Goal: Transaction & Acquisition: Purchase product/service

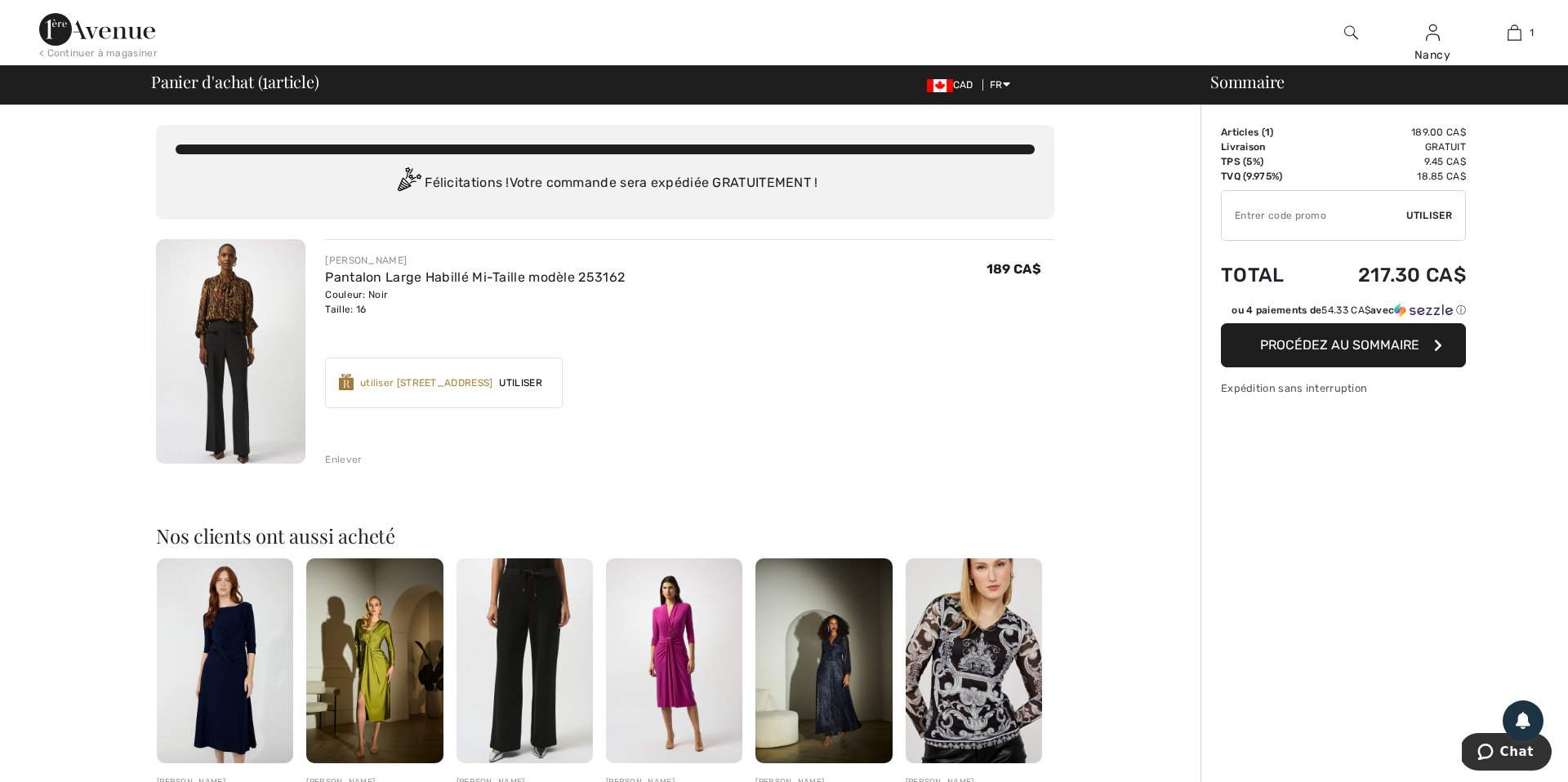
click at [1368, 342] on span "Procédez au sommaire" at bounding box center [1339, 344] width 159 height 15
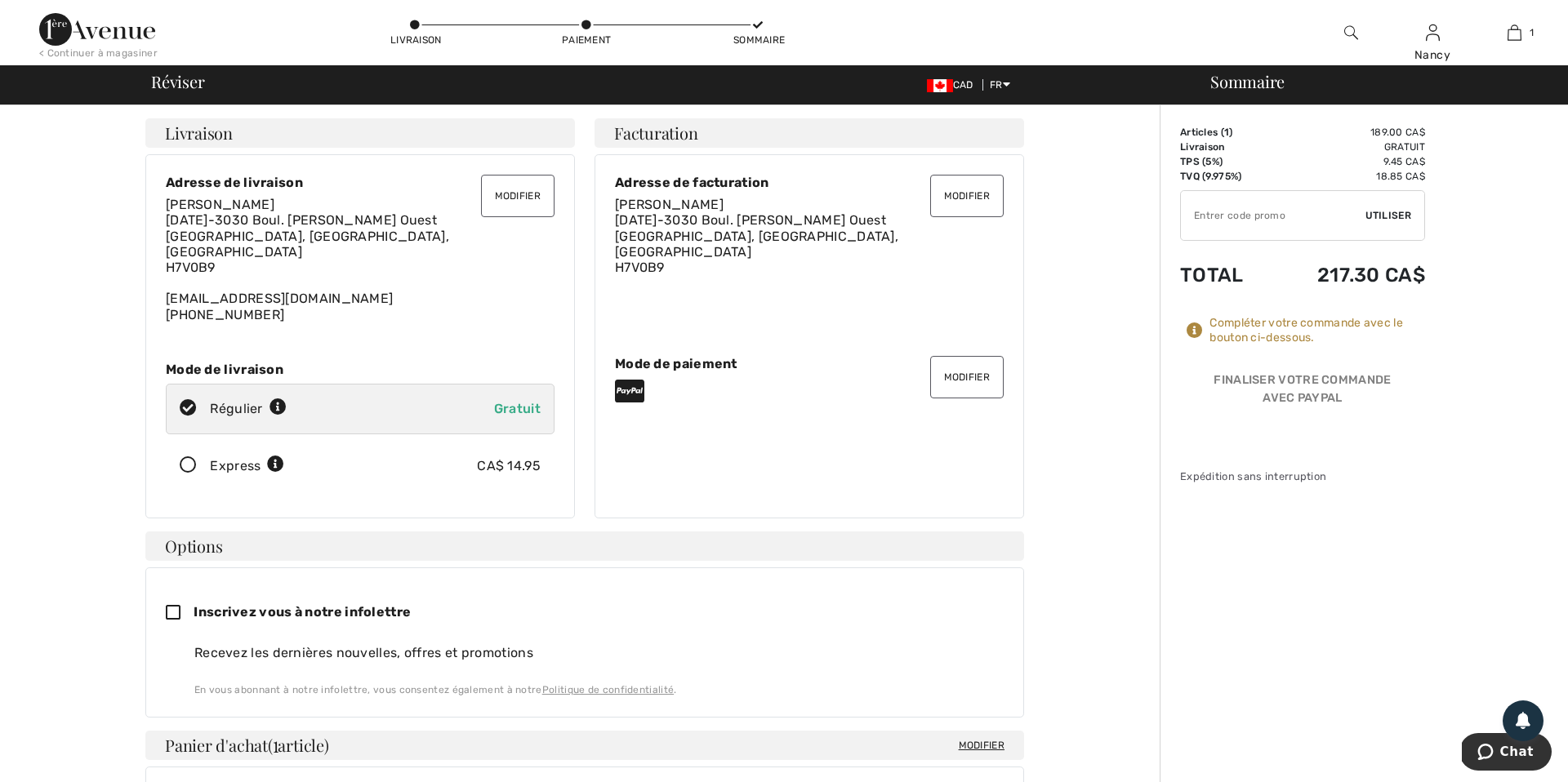
click at [957, 370] on button "Modifier" at bounding box center [967, 377] width 74 height 43
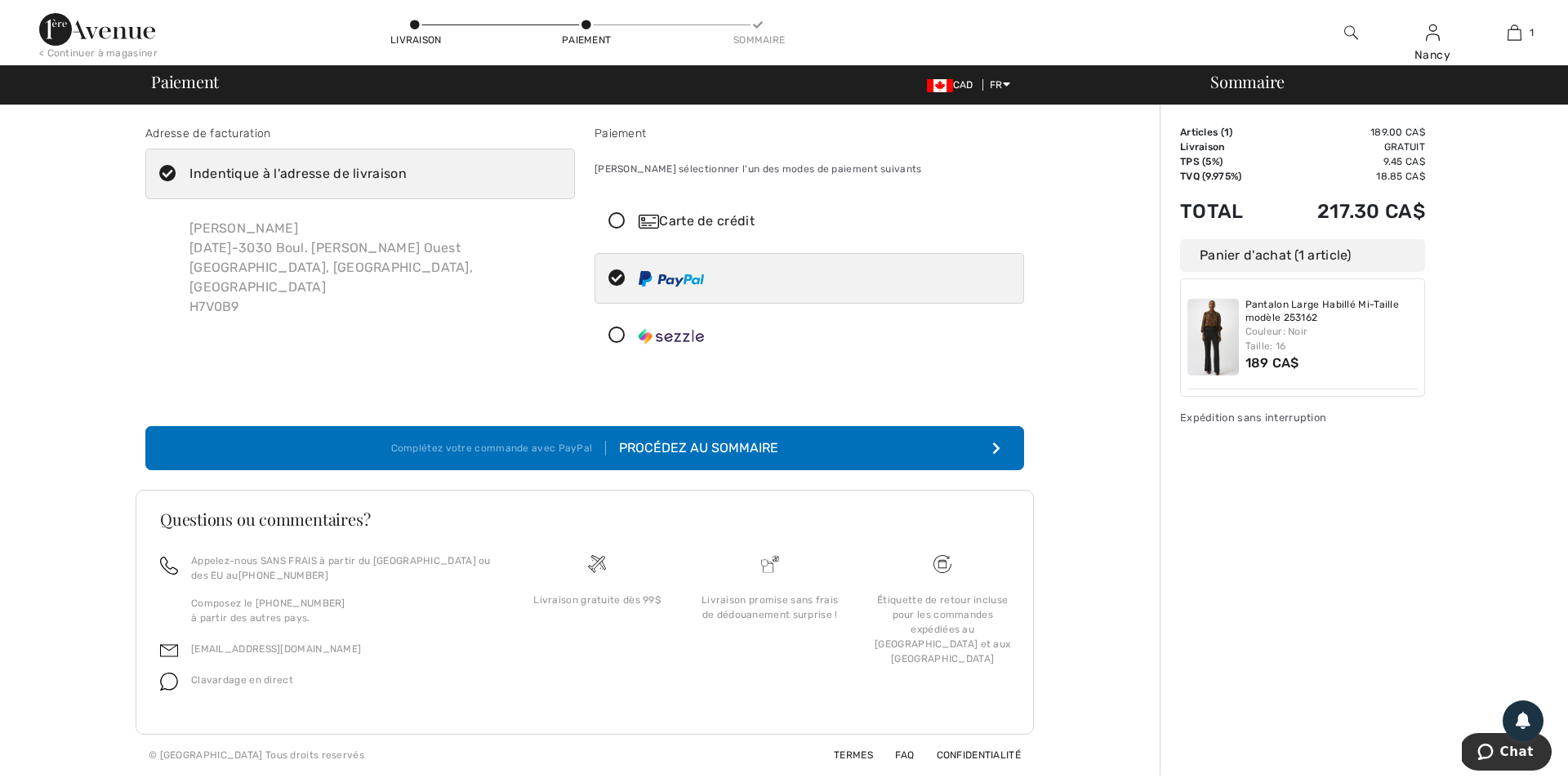
click at [620, 220] on icon at bounding box center [617, 222] width 44 height 17
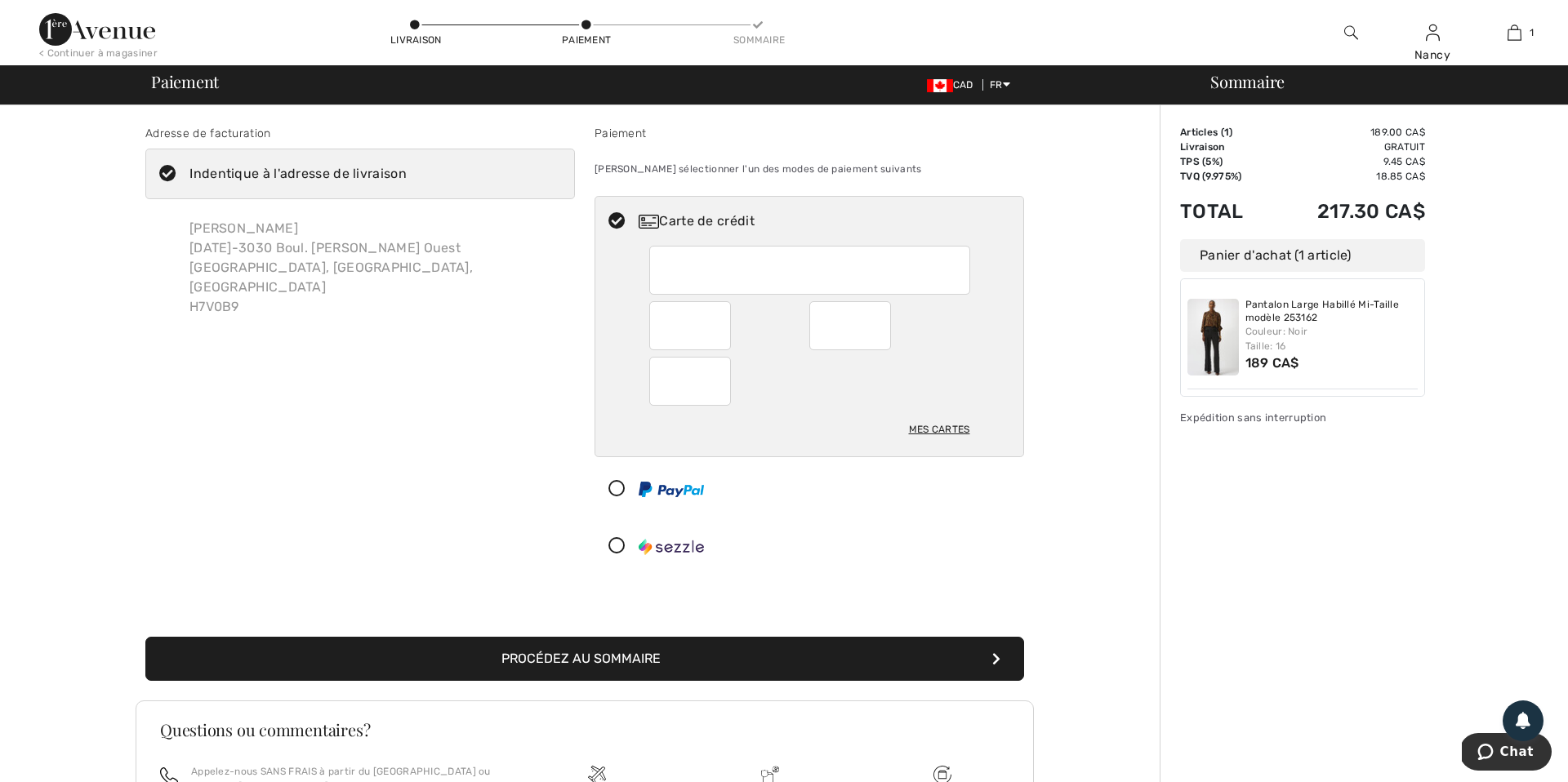
click at [561, 654] on button "Procédez au sommaire" at bounding box center [584, 658] width 878 height 45
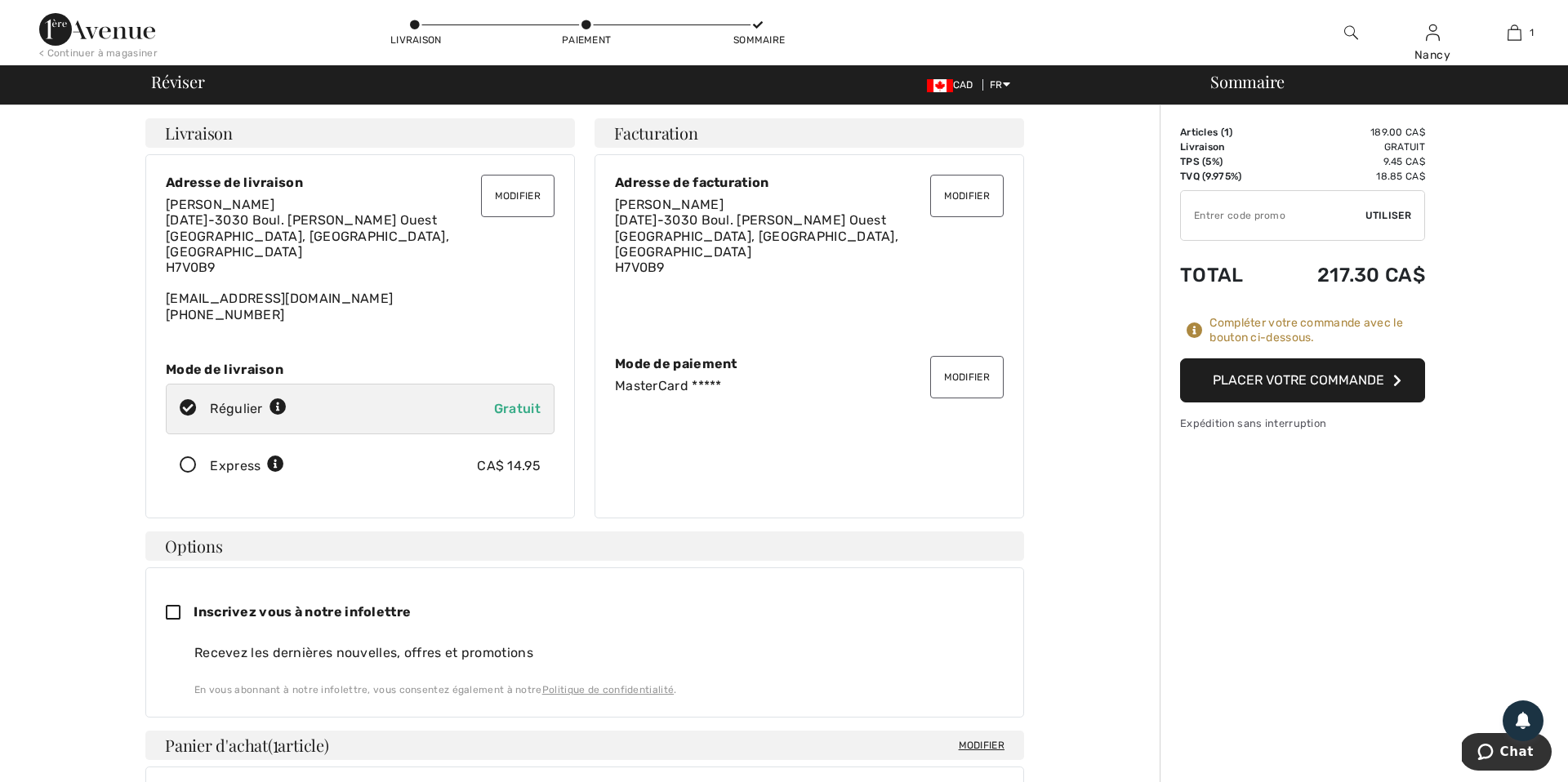
click at [1348, 381] on button "Placer votre commande" at bounding box center [1303, 381] width 245 height 45
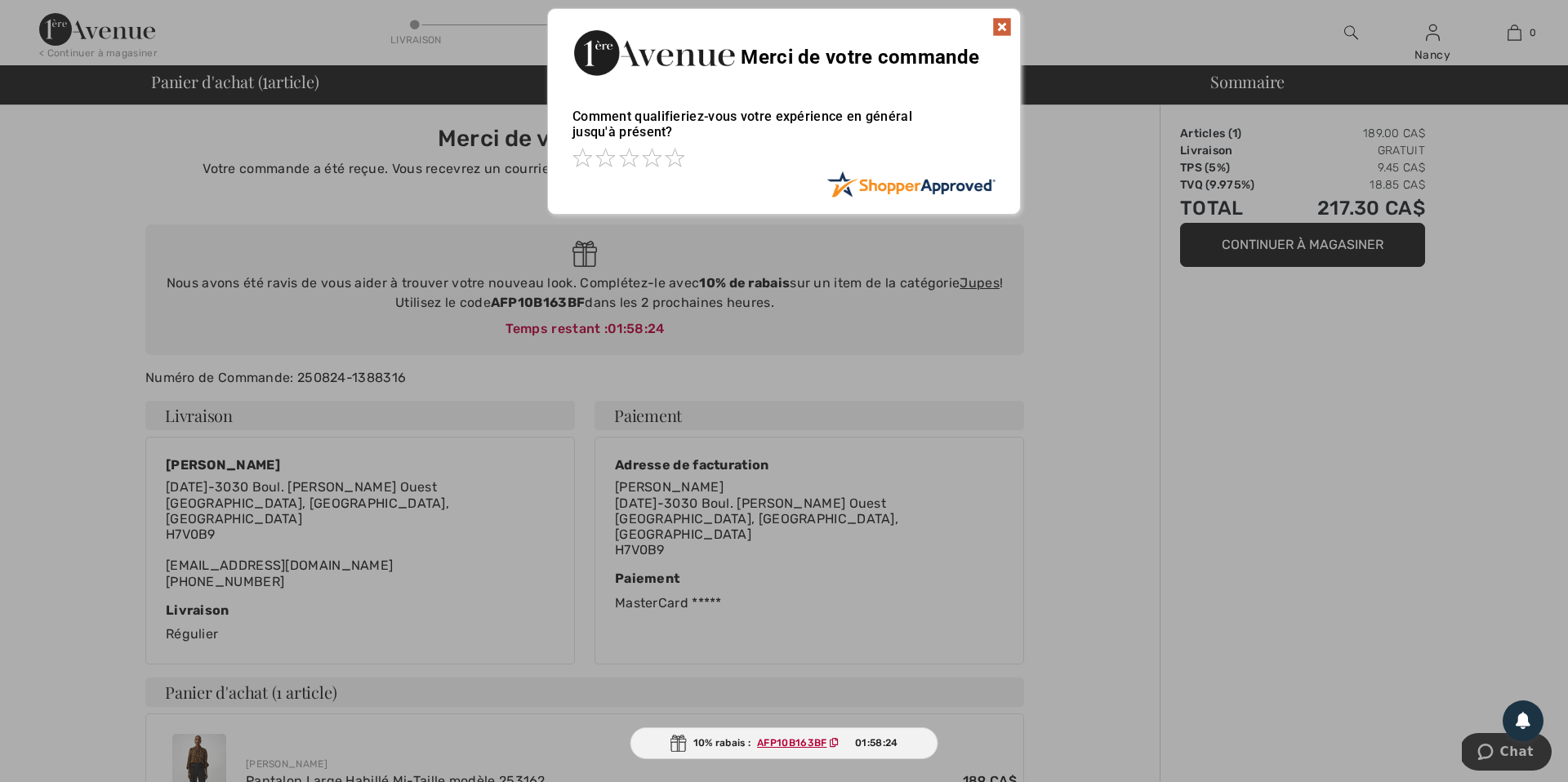
click at [1004, 25] on img at bounding box center [1002, 27] width 20 height 20
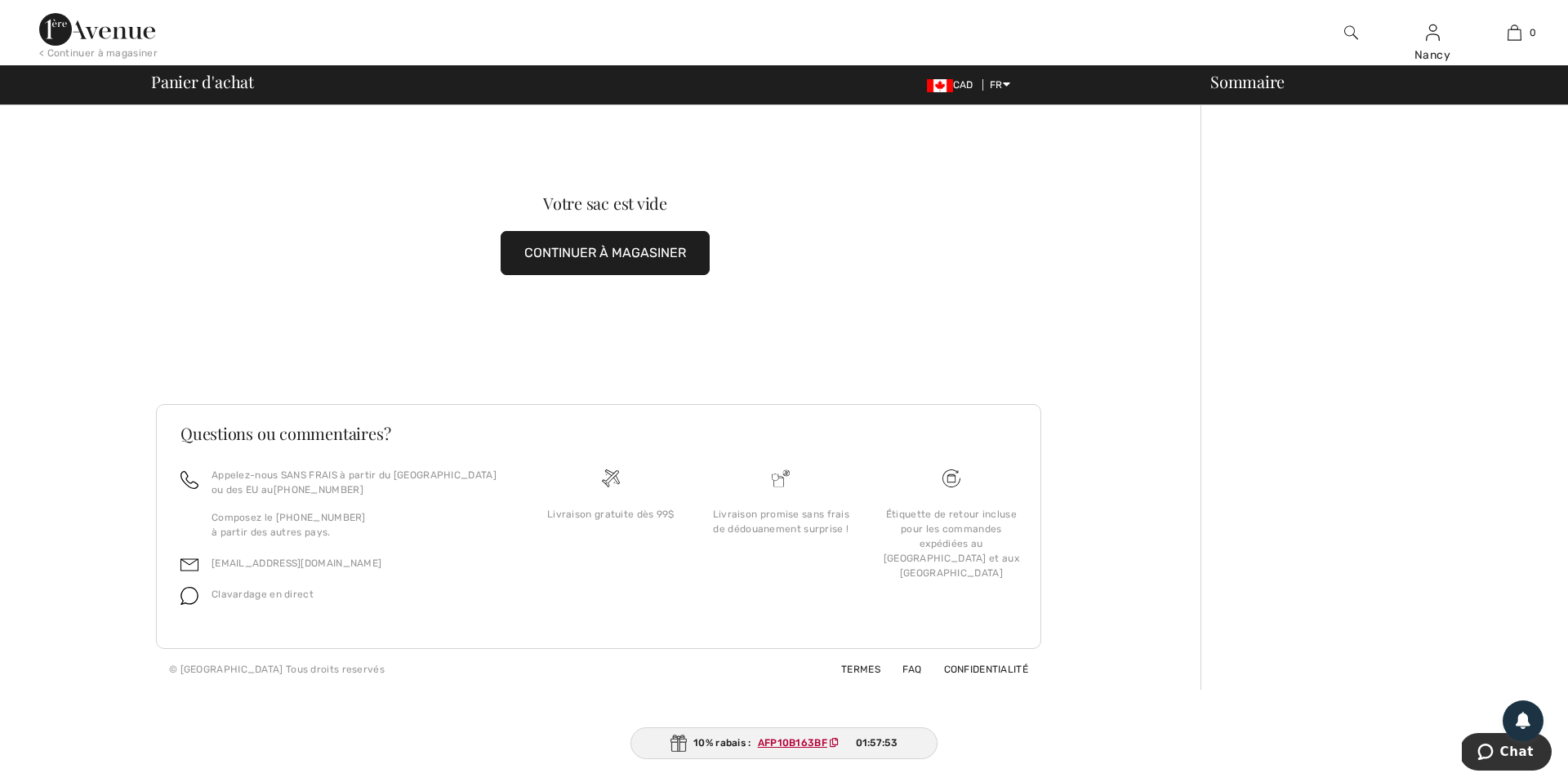
click at [616, 254] on button "CONTINUER À MAGASINER" at bounding box center [605, 252] width 209 height 45
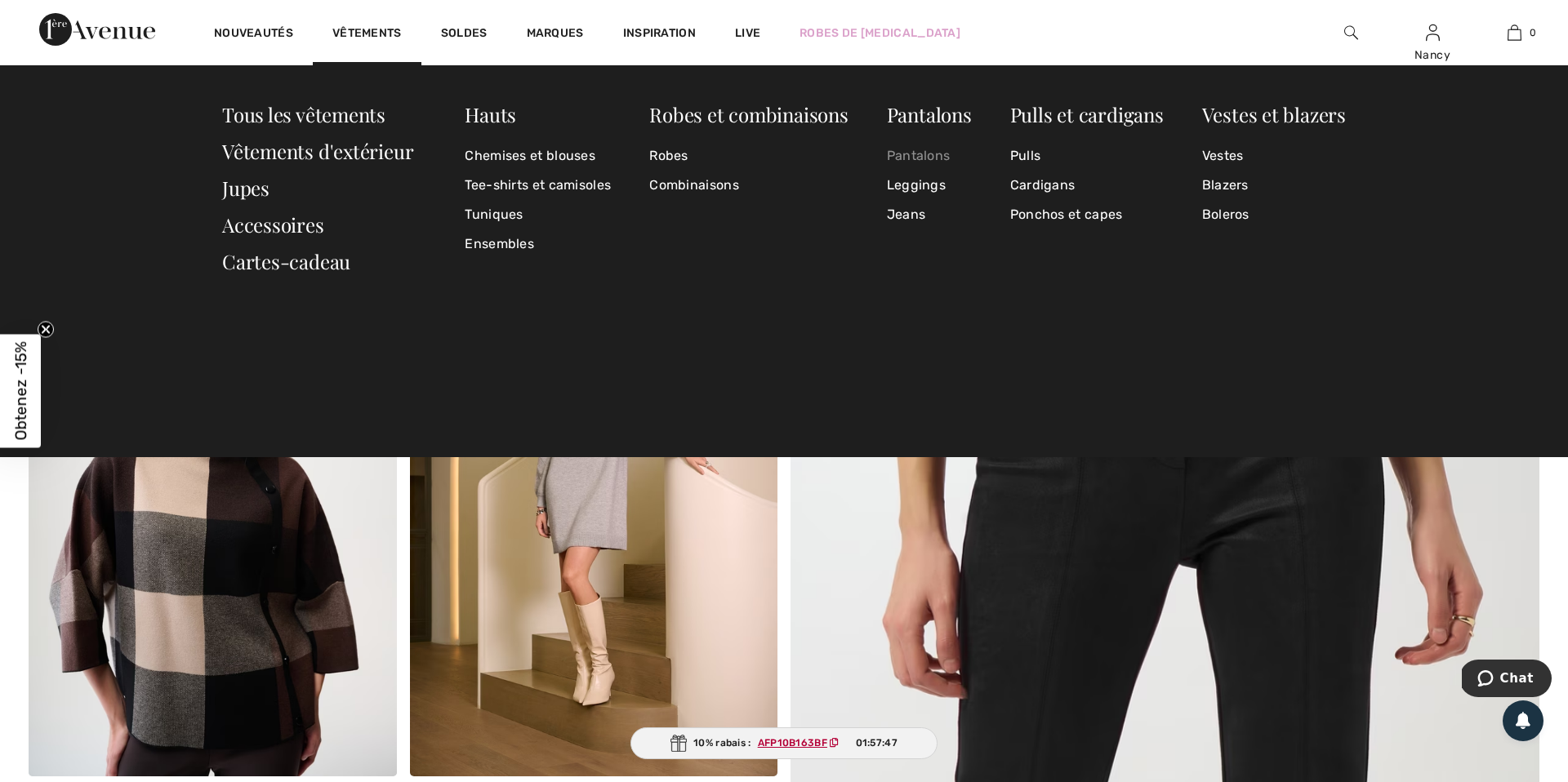
click at [938, 157] on link "Pantalons" at bounding box center [928, 156] width 84 height 29
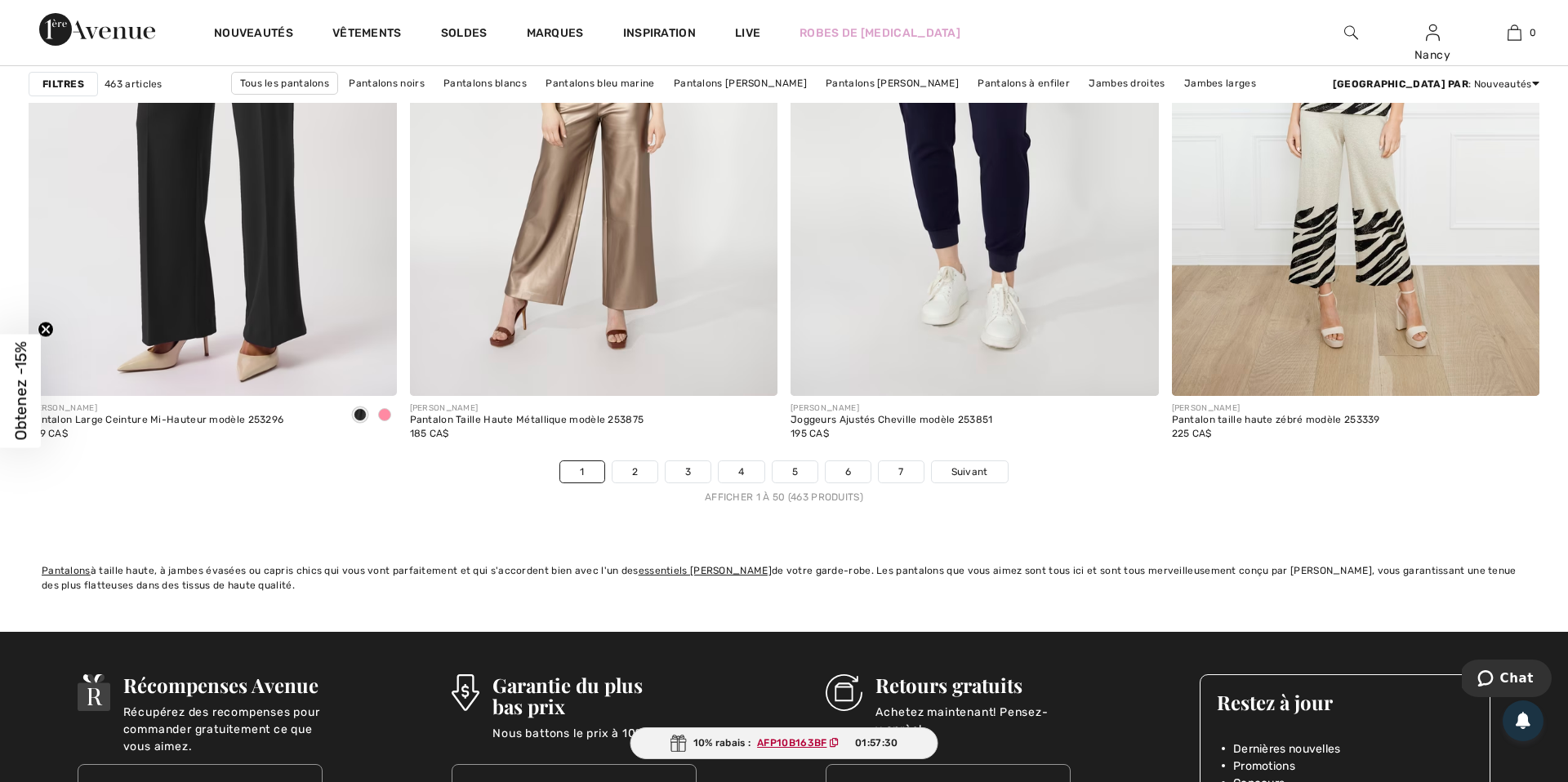
scroll to position [9332, 0]
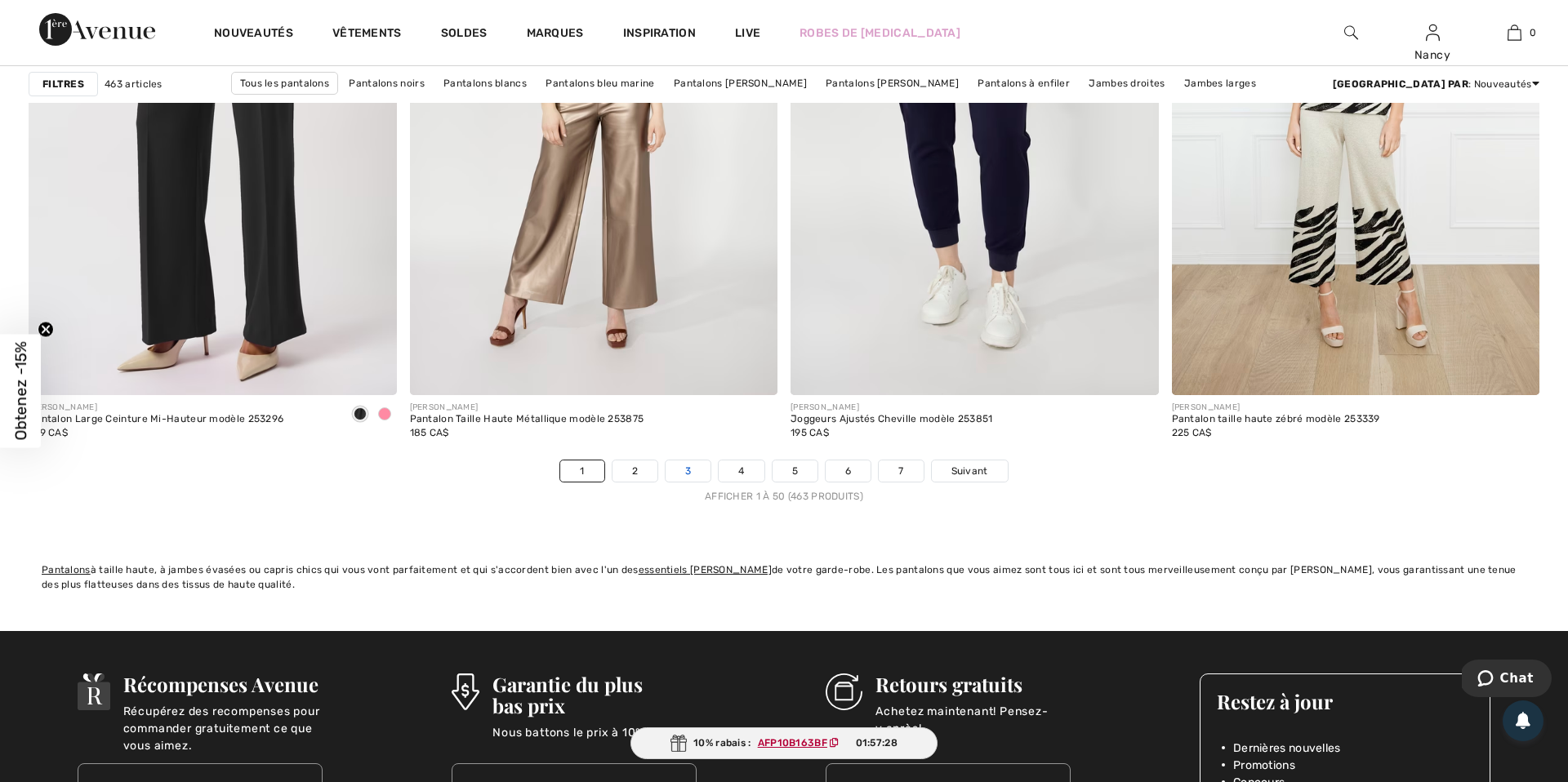
click at [683, 471] on link "3" at bounding box center [688, 470] width 45 height 21
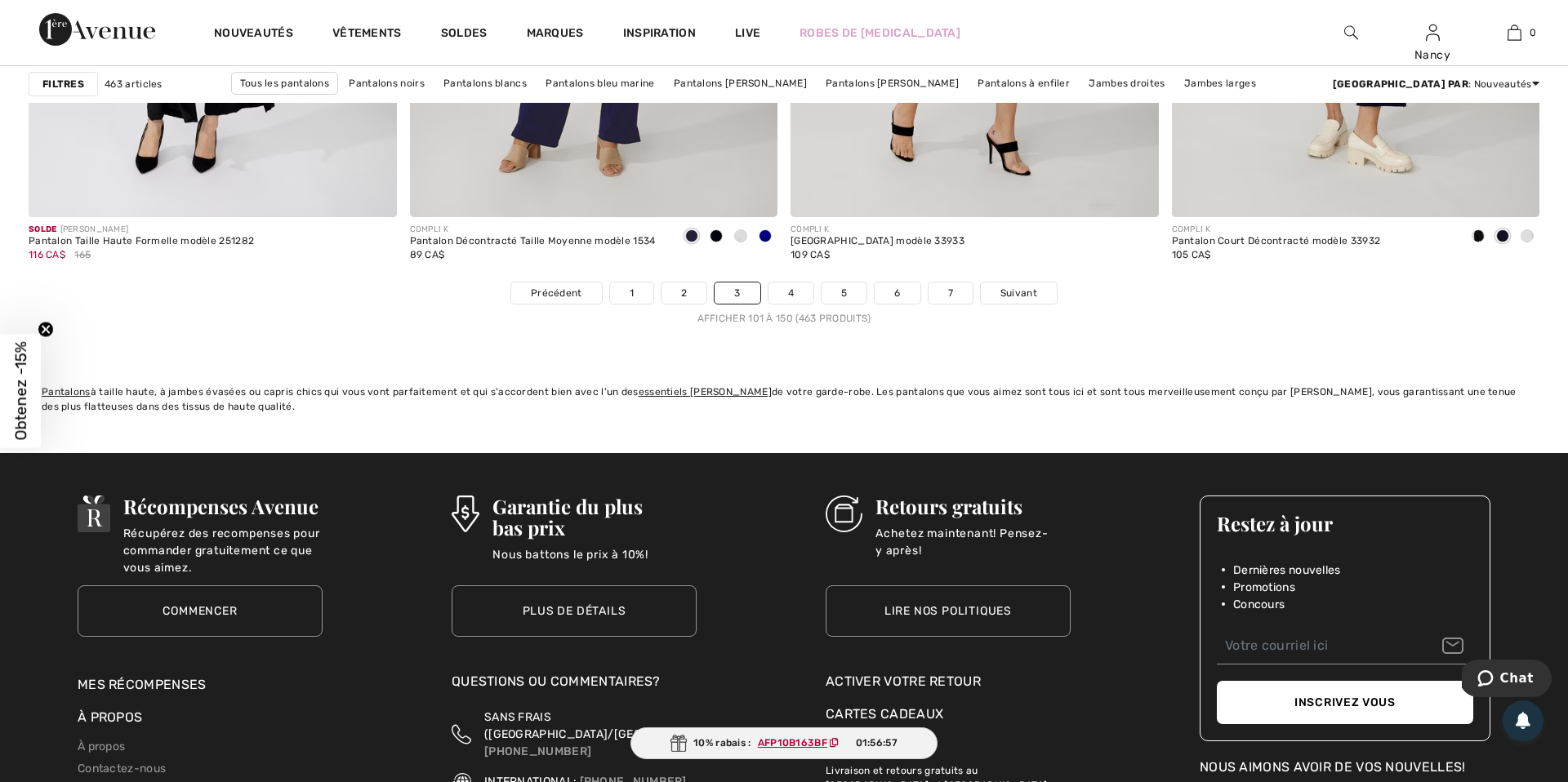
scroll to position [9517, 0]
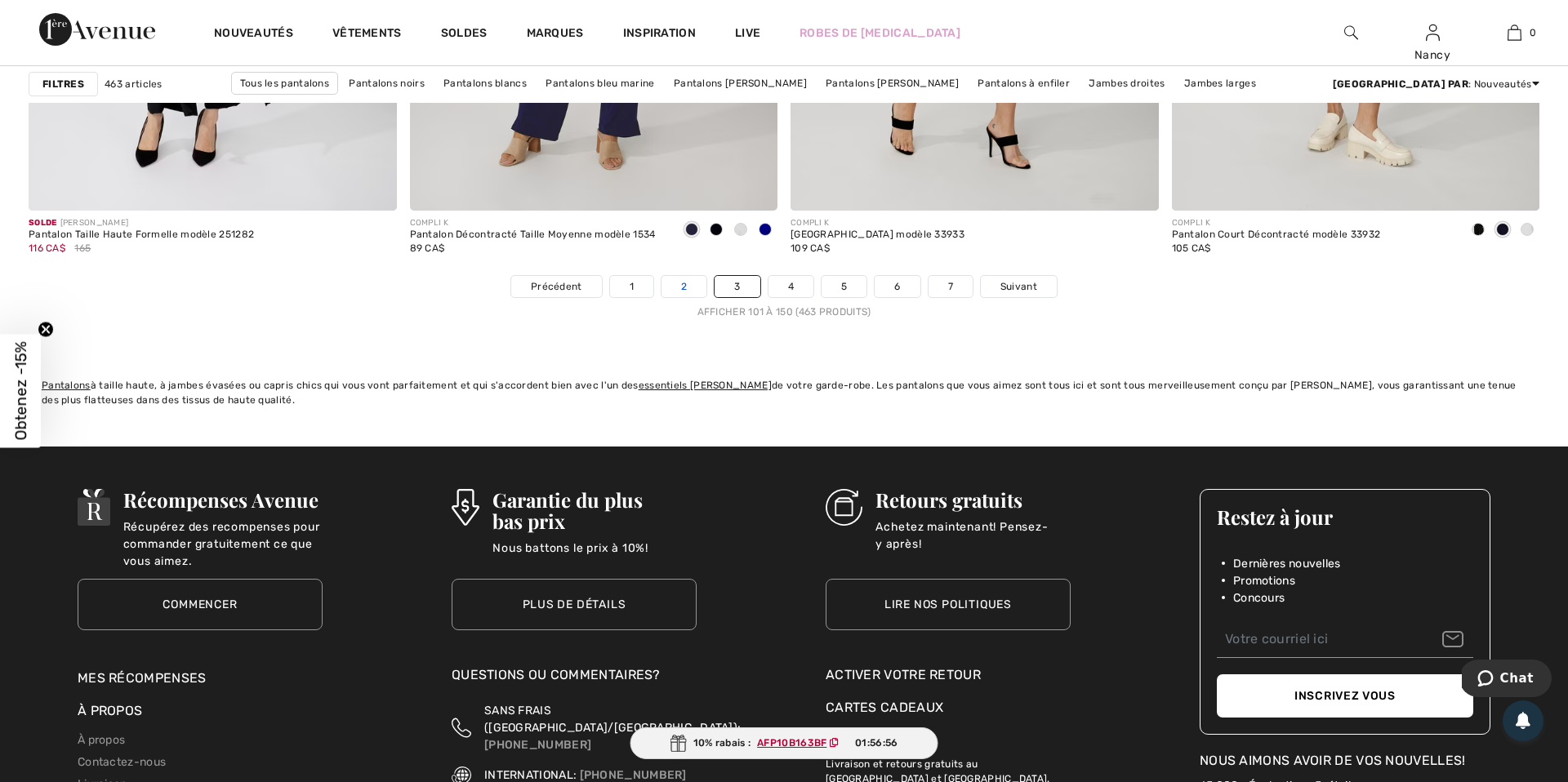
click at [690, 282] on link "2" at bounding box center [683, 286] width 45 height 21
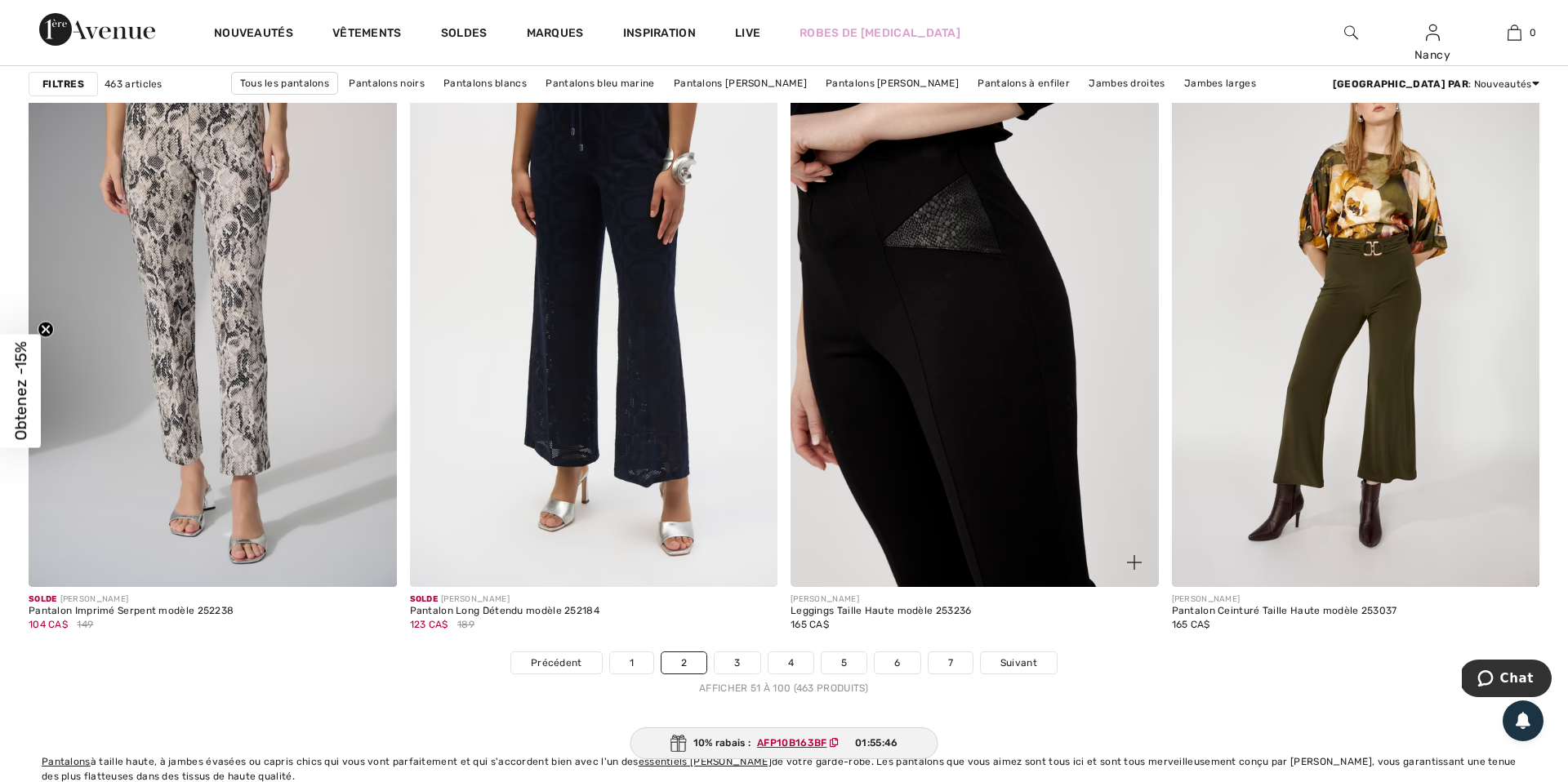
scroll to position [9147, 0]
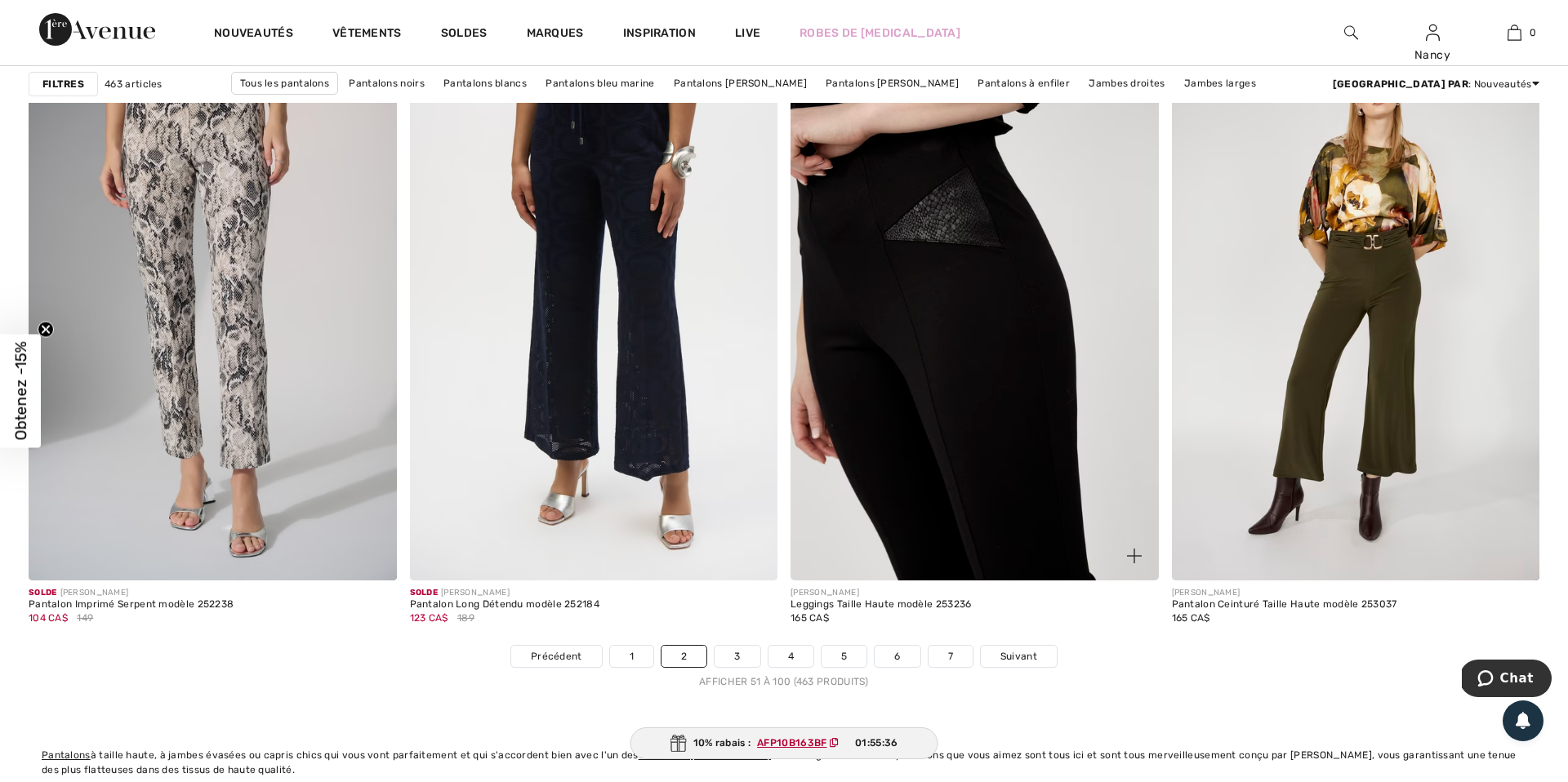
click at [919, 391] on img at bounding box center [974, 304] width 368 height 552
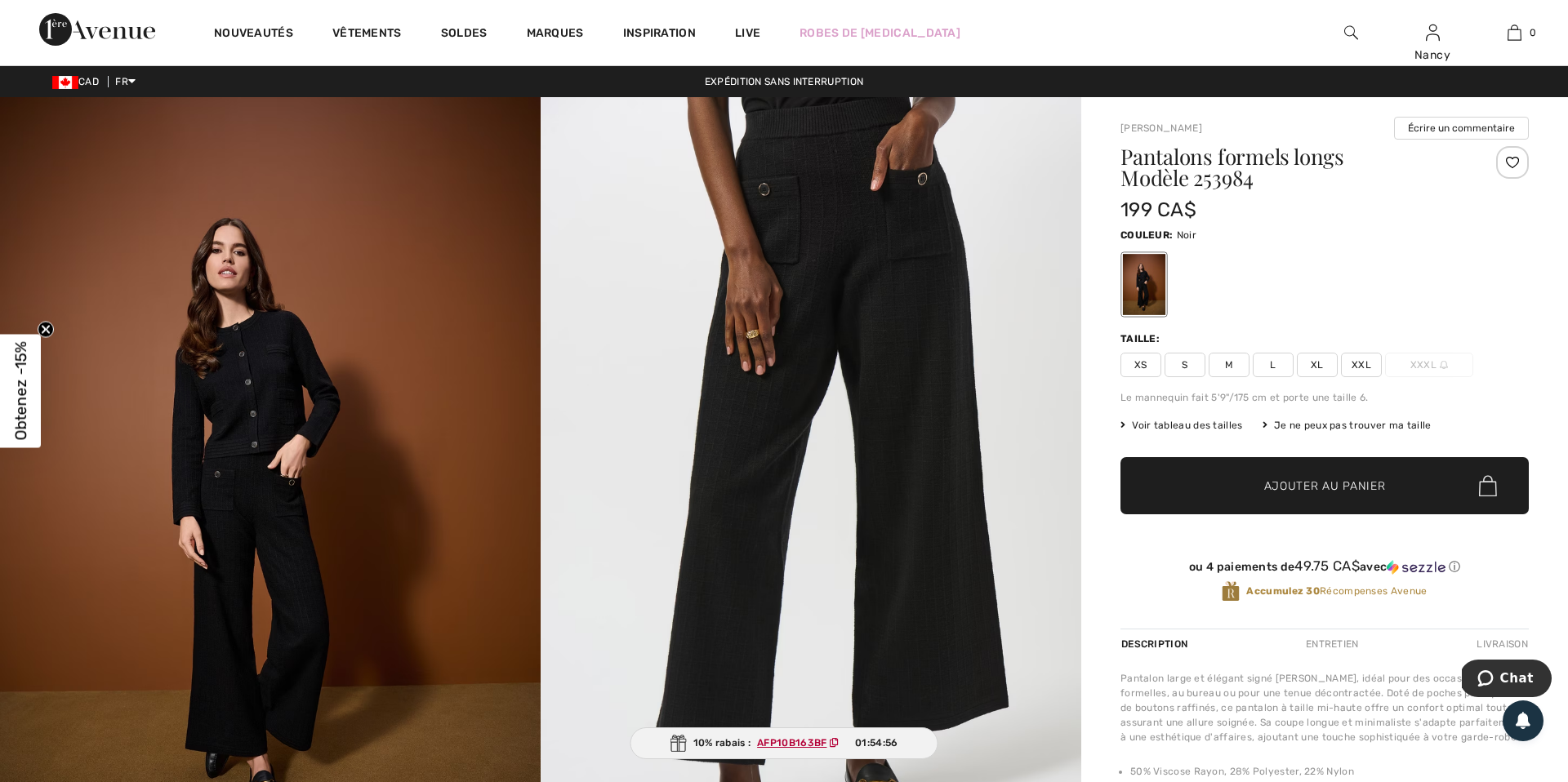
click at [1516, 160] on div at bounding box center [1513, 163] width 33 height 33
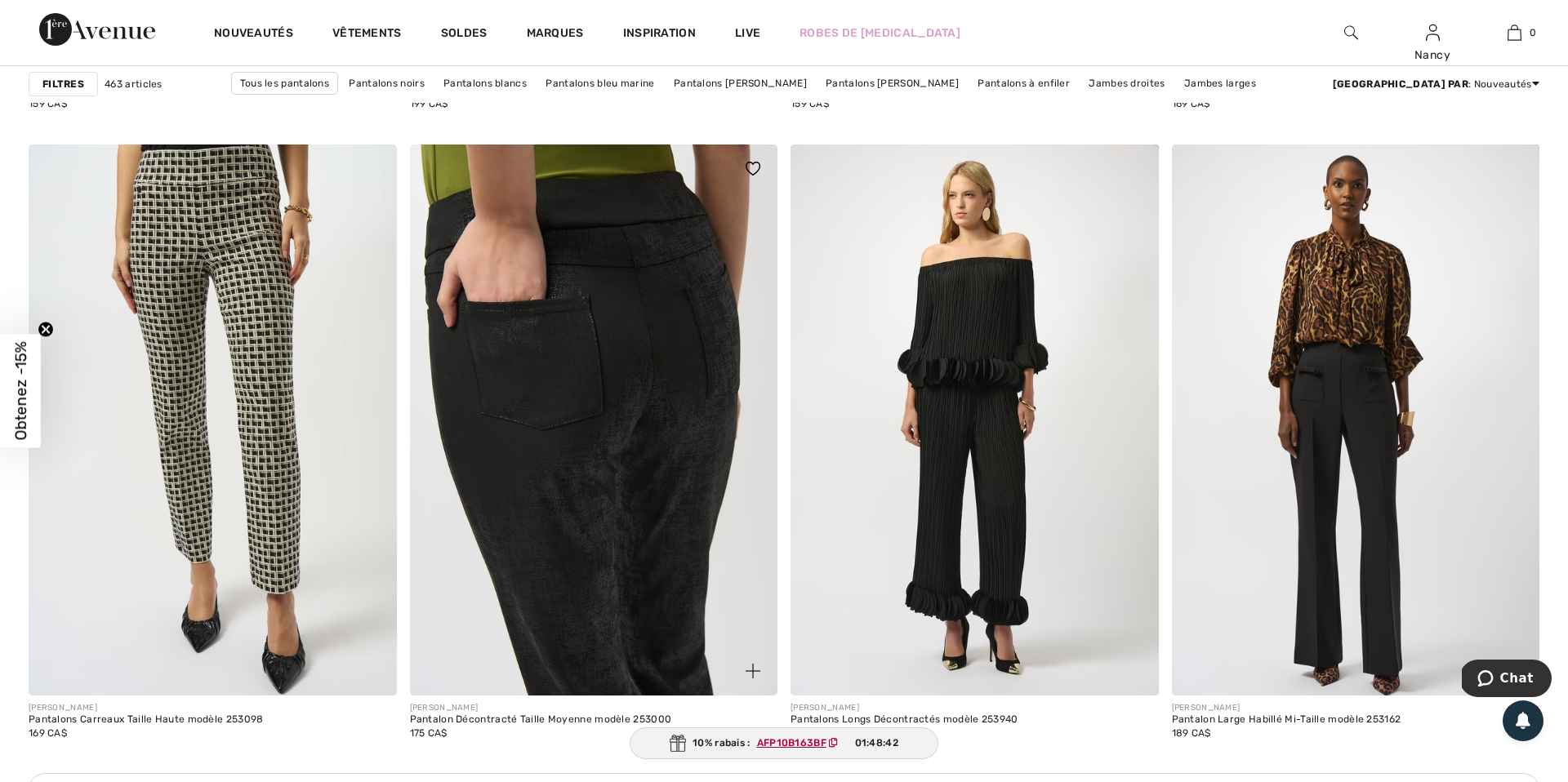
scroll to position [6914, 0]
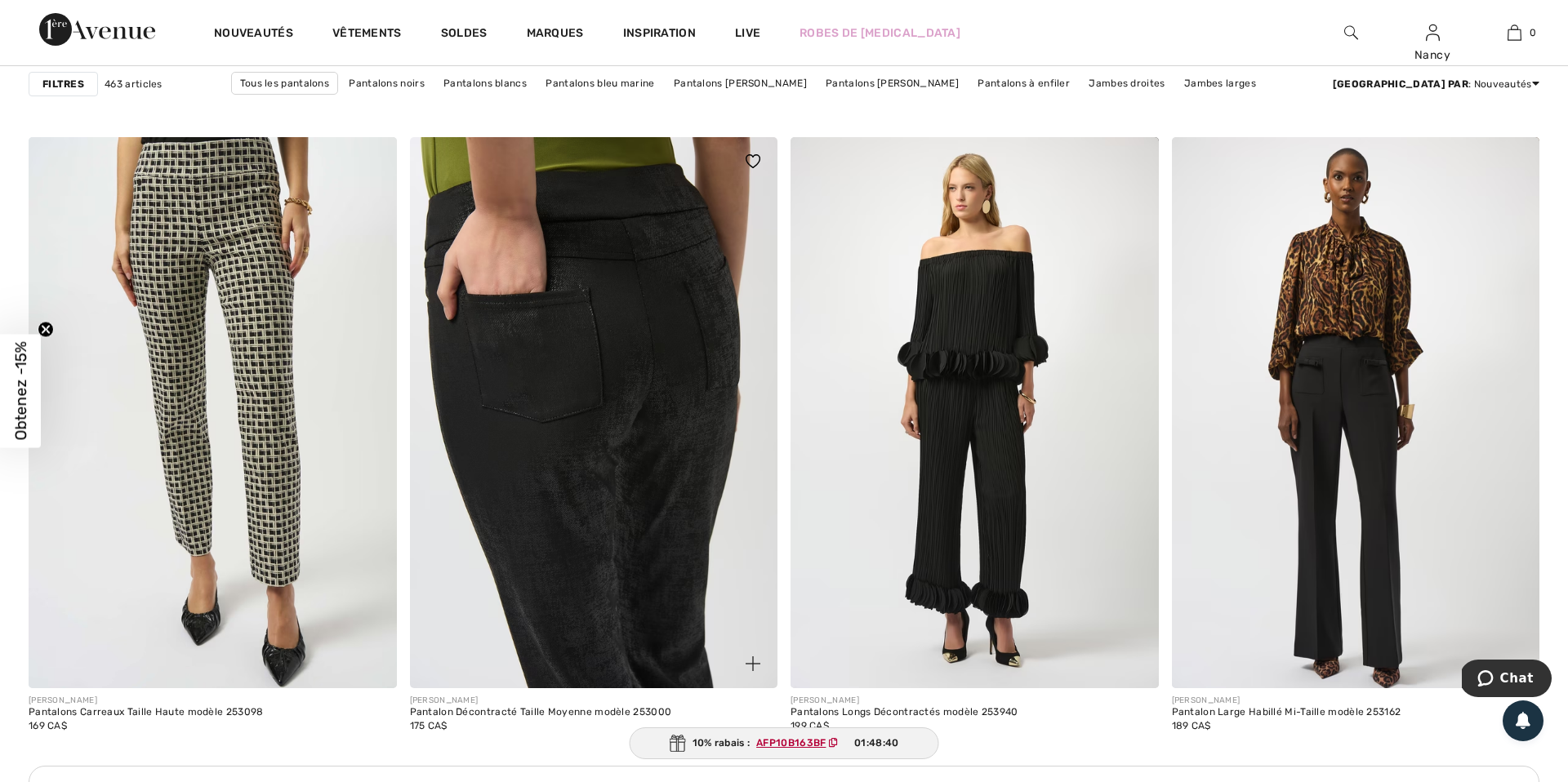
click at [587, 375] on img at bounding box center [593, 413] width 368 height 552
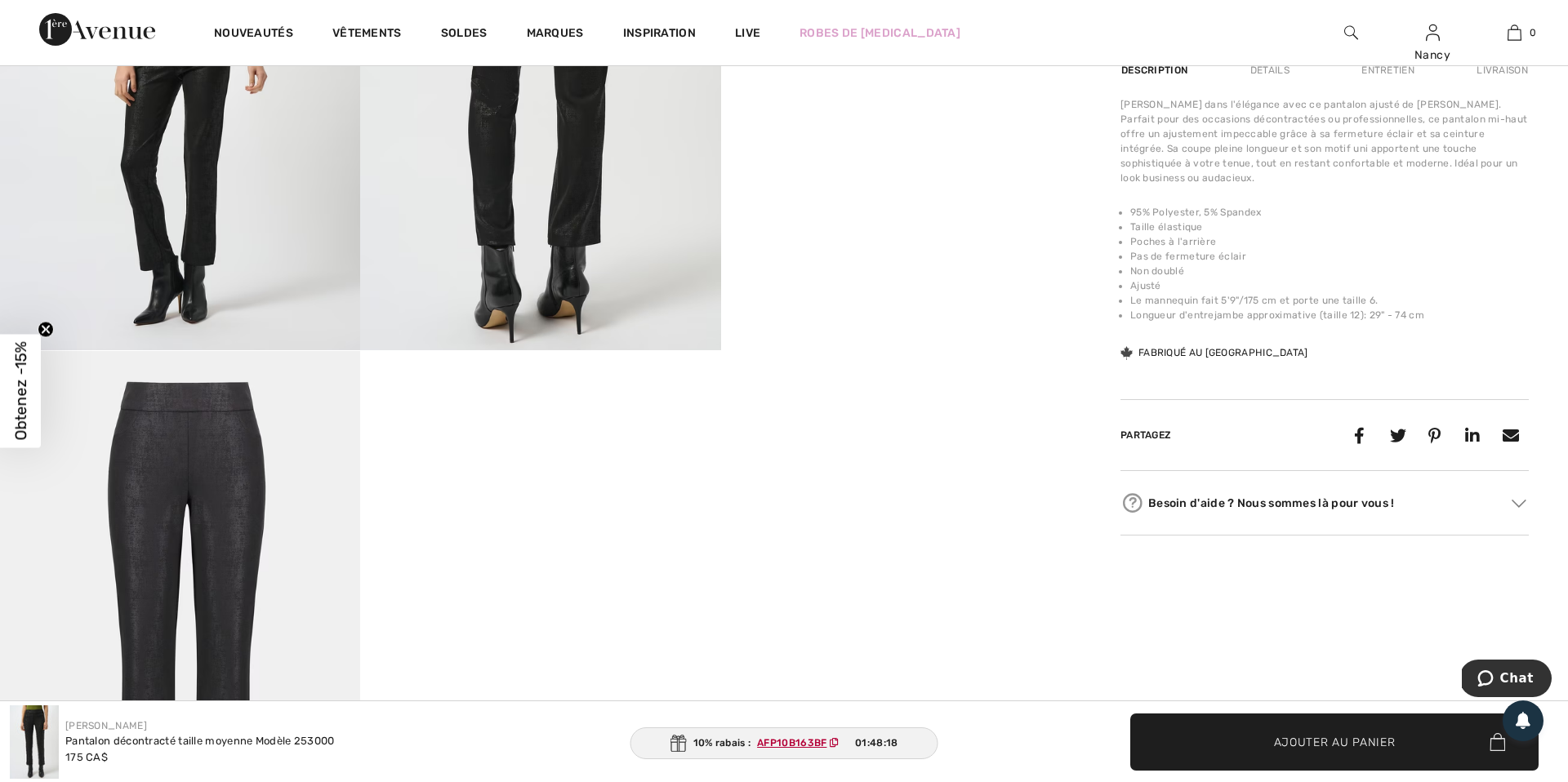
scroll to position [1095, 0]
click at [204, 512] on img at bounding box center [180, 622] width 360 height 540
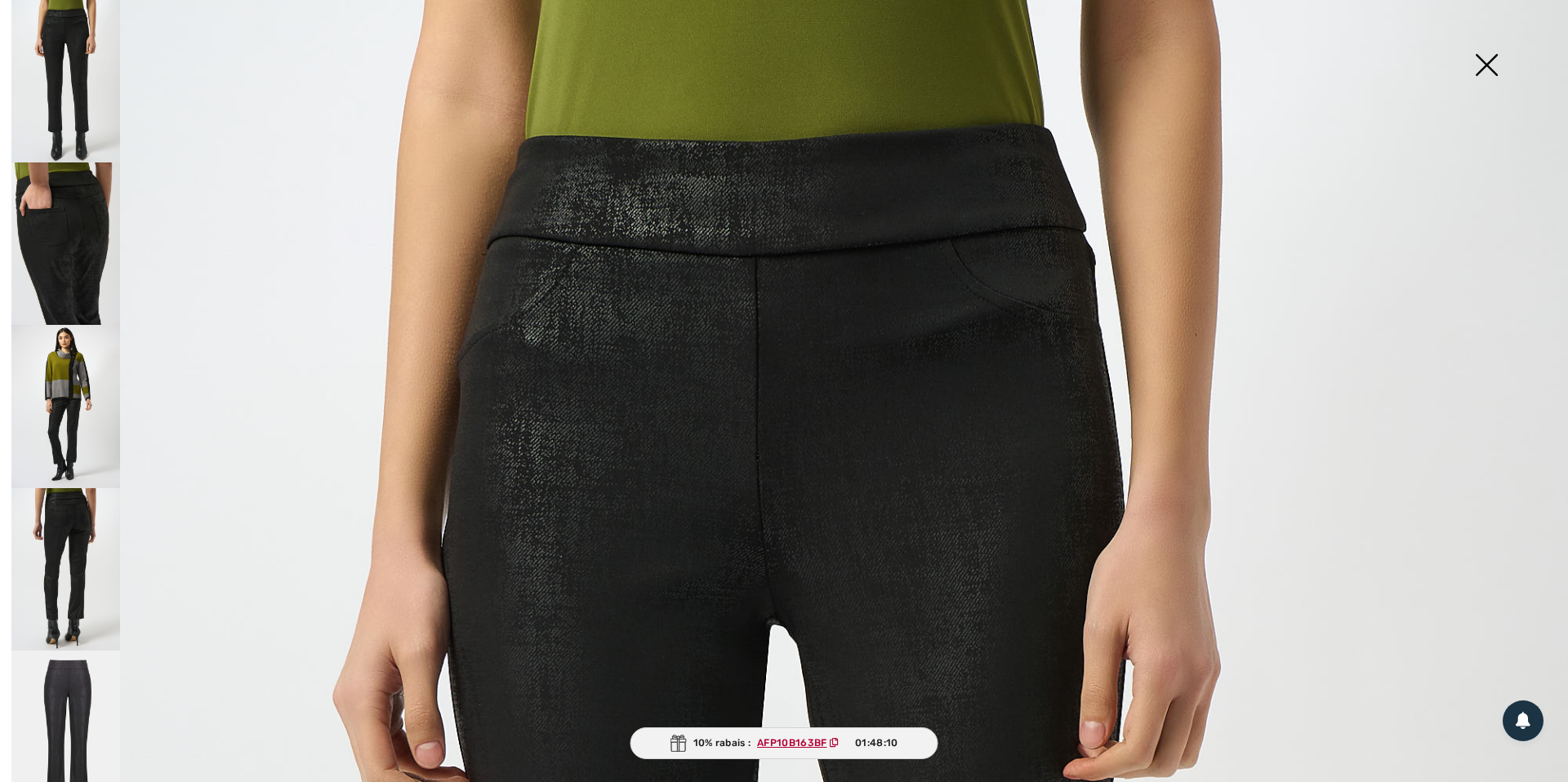
click at [1476, 67] on img at bounding box center [1486, 66] width 82 height 84
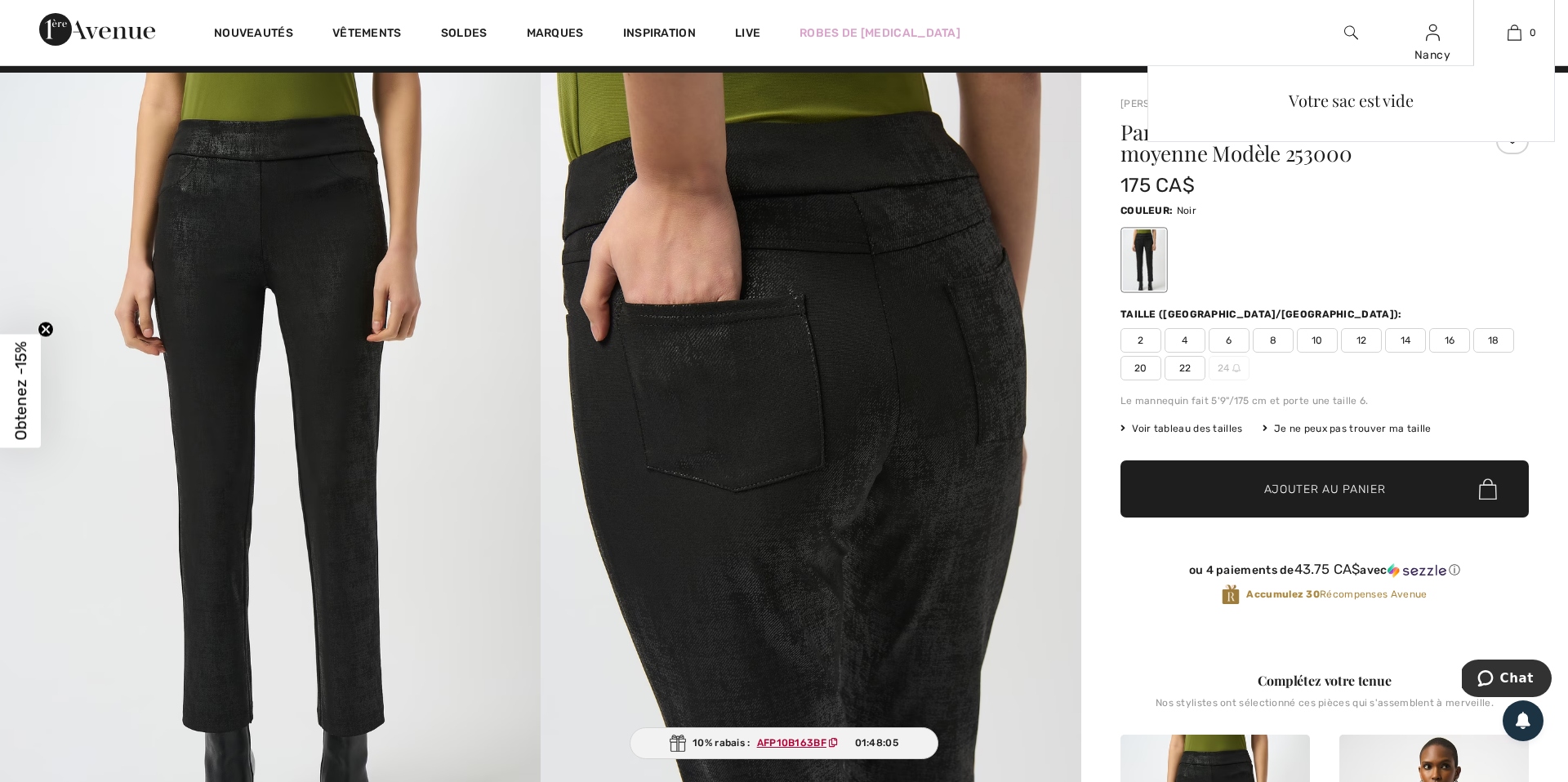
scroll to position [0, 0]
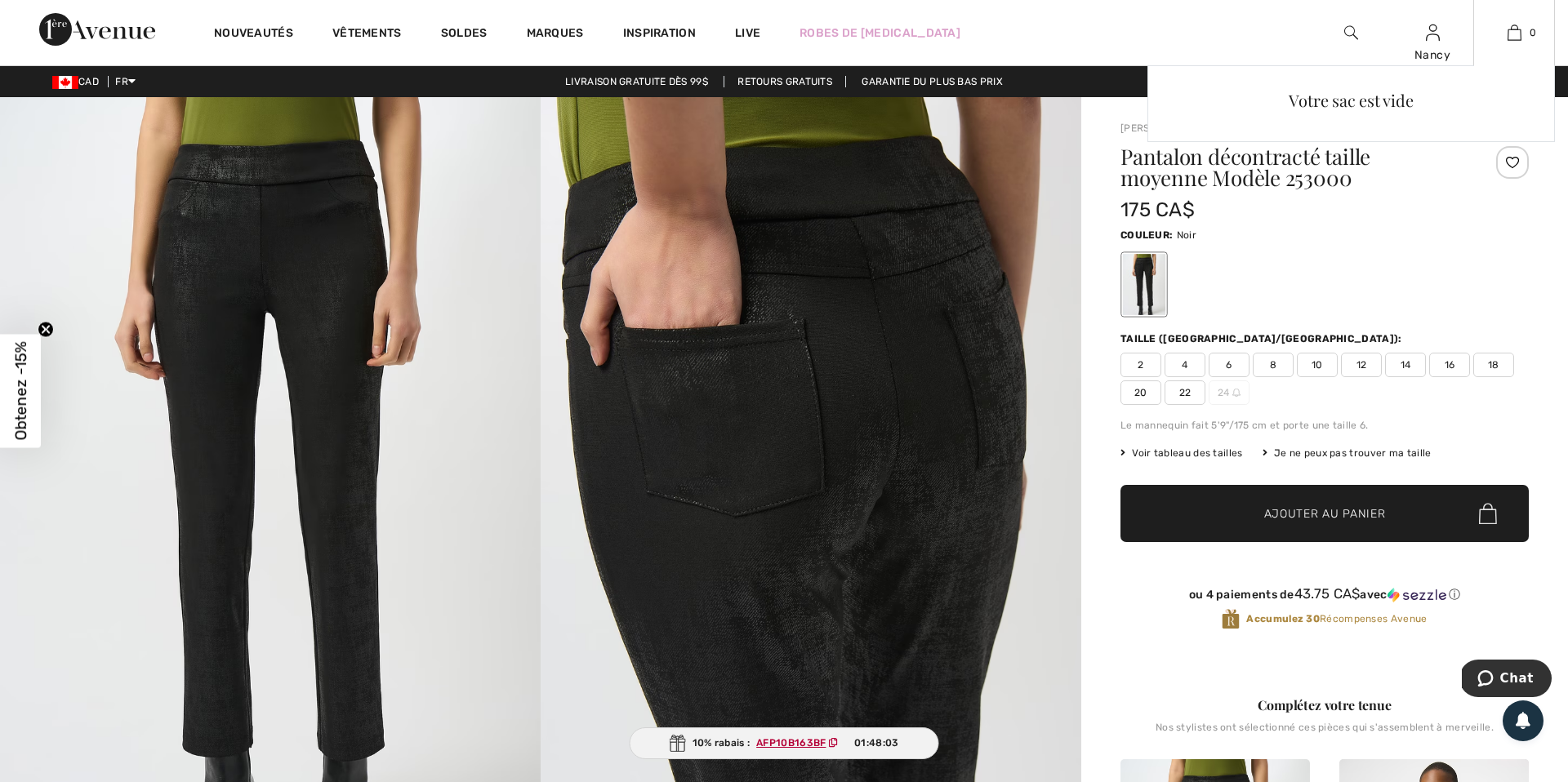
click at [1514, 163] on div "Votre sac est vide" at bounding box center [1351, 210] width 408 height 290
click at [1509, 163] on div "Votre sac est vide" at bounding box center [1351, 210] width 408 height 290
click at [1513, 162] on div "Votre sac est vide" at bounding box center [1351, 210] width 408 height 290
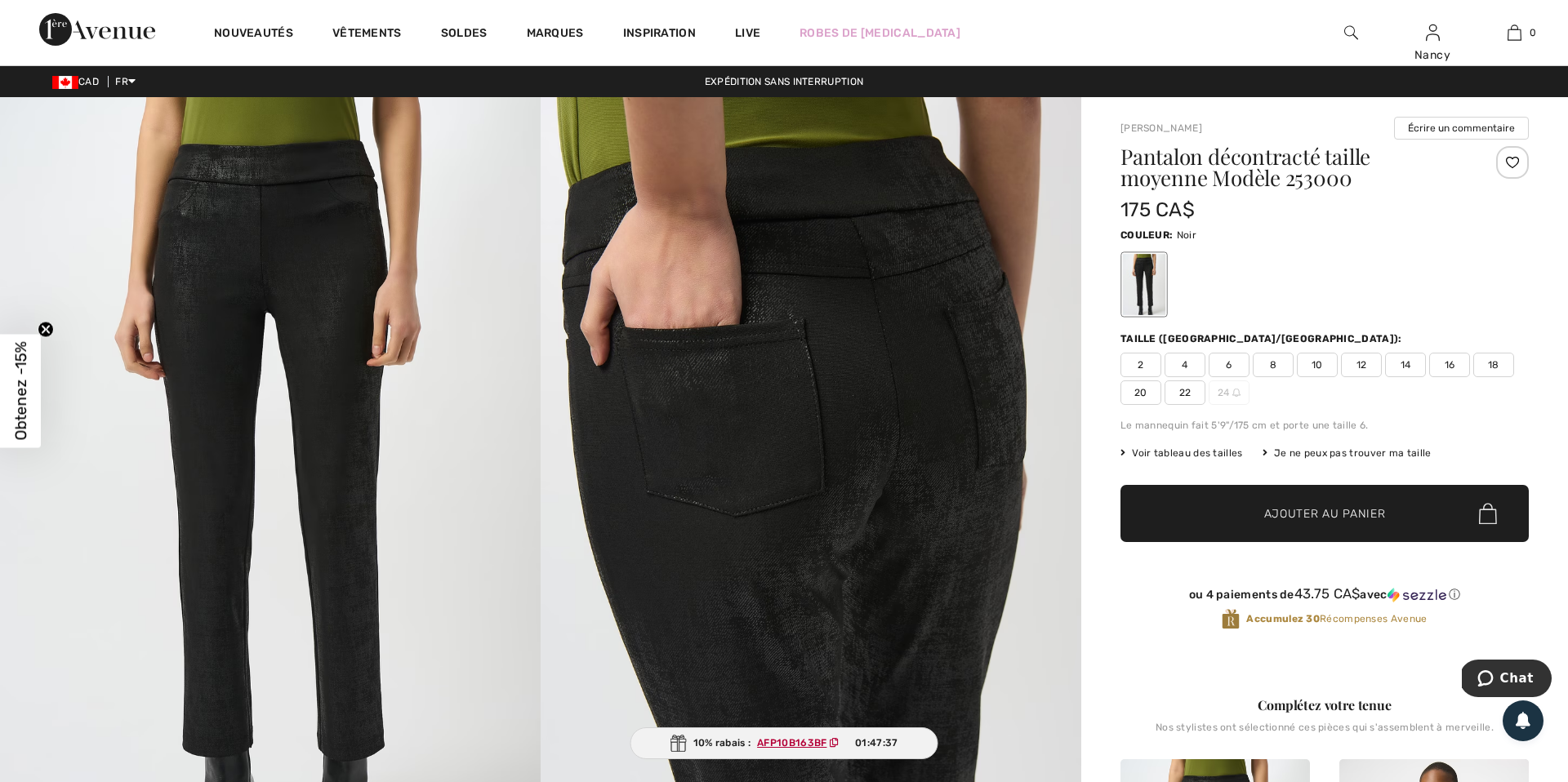
click at [1517, 162] on div at bounding box center [1513, 163] width 33 height 33
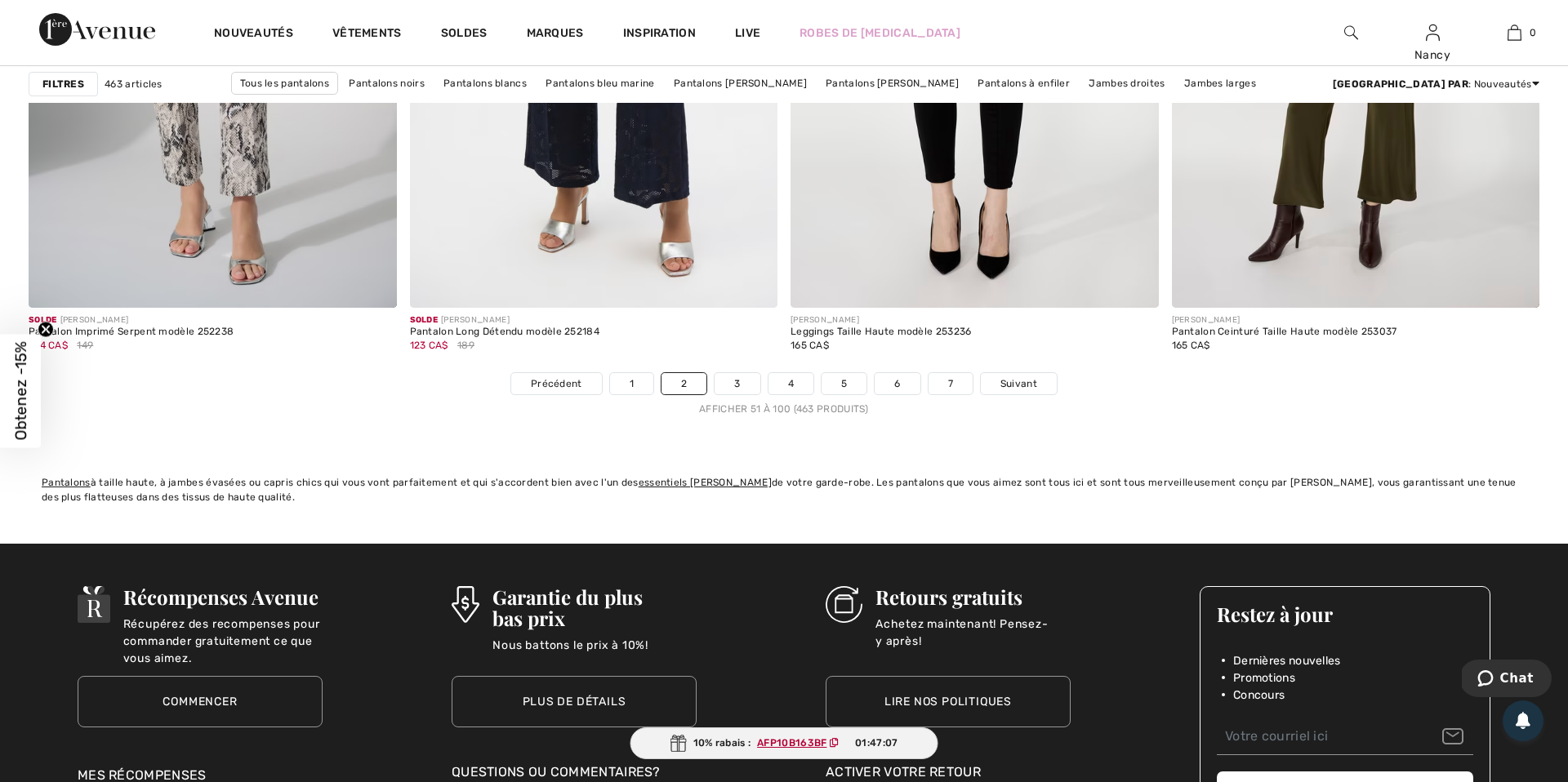
scroll to position [9422, 0]
